Goal: Book appointment/travel/reservation

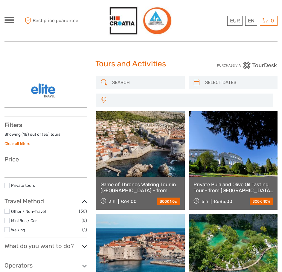
select select
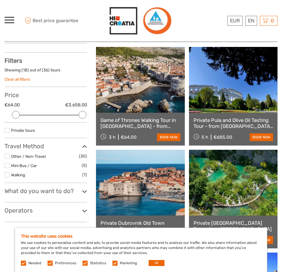
scroll to position [90, 0]
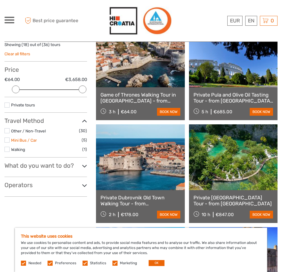
click at [30, 140] on link "Mini Bus / Car" at bounding box center [24, 140] width 26 height 5
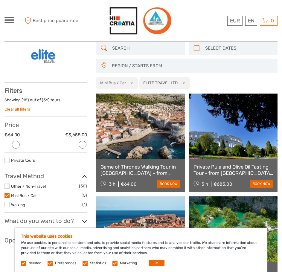
scroll to position [34, 0]
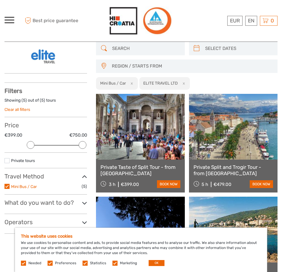
click at [24, 187] on link "Mini Bus / Car" at bounding box center [24, 186] width 26 height 5
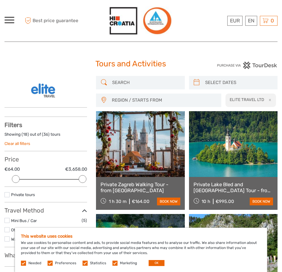
click at [150, 100] on span "REGION / STARTS FROM" at bounding box center [163, 100] width 109 height 10
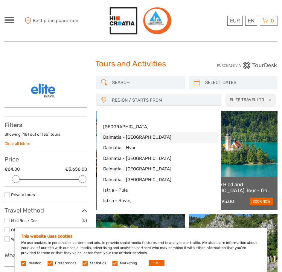
click at [129, 135] on span "Dalmatia - [GEOGRAPHIC_DATA]" at bounding box center [154, 137] width 102 height 6
select select "Dalmatia - [GEOGRAPHIC_DATA]"
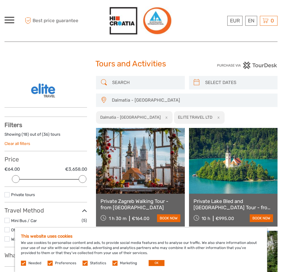
scroll to position [1, 0]
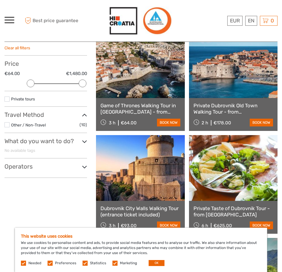
scroll to position [94, 0]
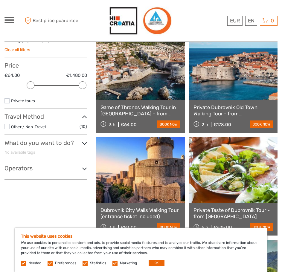
click at [85, 143] on icon at bounding box center [84, 143] width 5 height 8
click at [85, 142] on icon at bounding box center [84, 143] width 5 height 8
click at [81, 157] on div "What do you want to do? Show all No available tags" at bounding box center [45, 149] width 82 height 21
click at [81, 162] on div "Filters Showing ( 10 ) out of ( 10 ) tours Clear all filters Price €64.00 €1,48…" at bounding box center [45, 103] width 82 height 152
click at [84, 165] on icon at bounding box center [84, 169] width 5 height 8
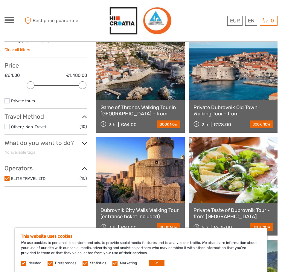
click at [84, 166] on icon at bounding box center [84, 169] width 5 height 8
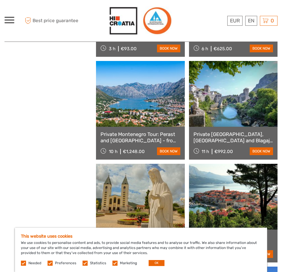
scroll to position [273, 0]
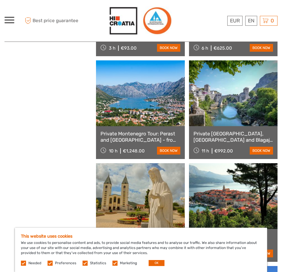
scroll to position [33, 0]
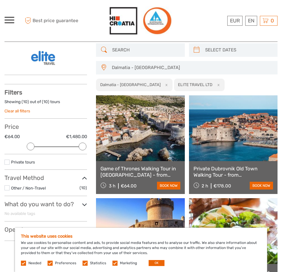
scroll to position [34, 0]
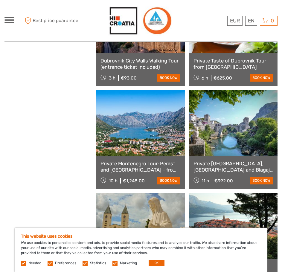
scroll to position [34, 0]
